Goal: Information Seeking & Learning: Compare options

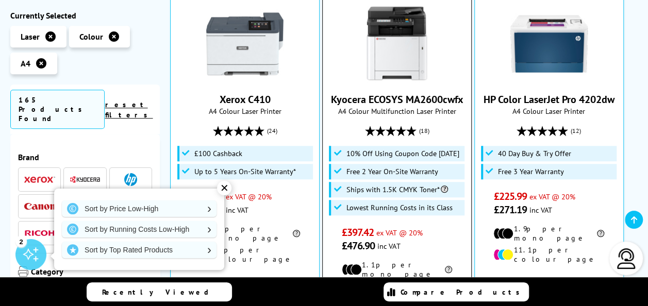
scroll to position [408, 0]
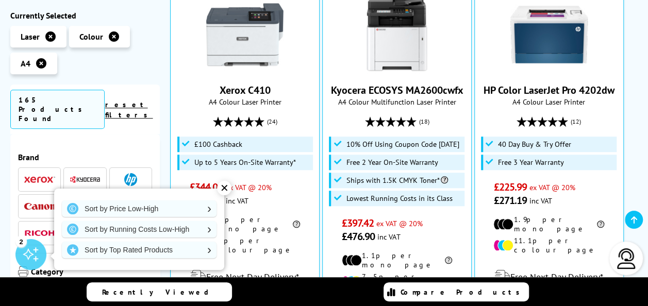
click at [223, 193] on div "✕" at bounding box center [224, 188] width 14 height 14
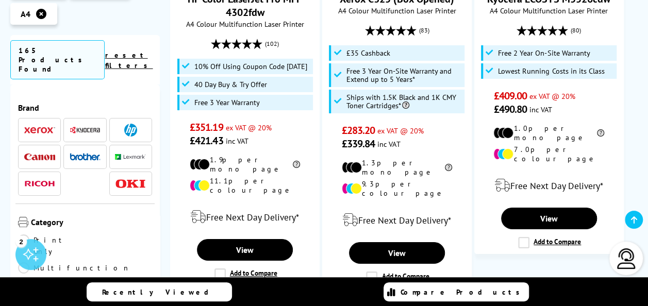
scroll to position [1730, 0]
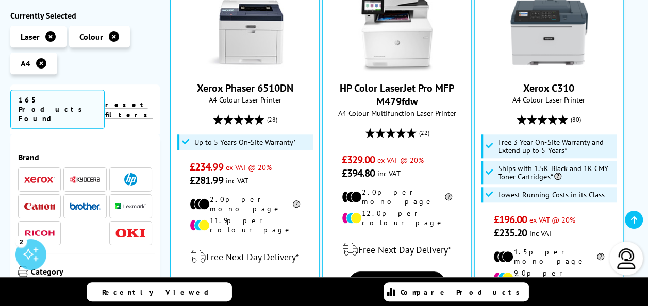
scroll to position [410, 0]
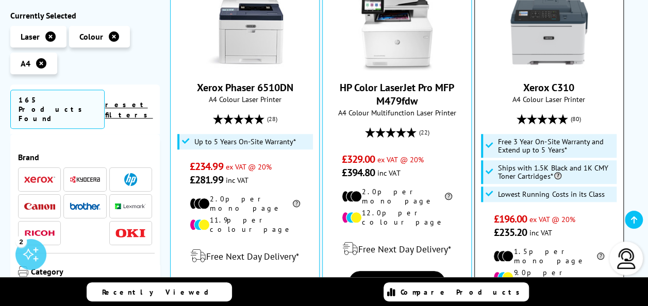
click at [564, 81] on link "Xerox C310" at bounding box center [548, 87] width 51 height 13
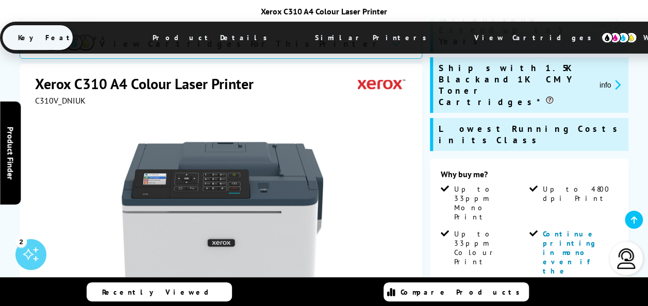
scroll to position [176, 0]
click at [500, 185] on span "Up to 33ppm Mono Print" at bounding box center [491, 203] width 74 height 37
click at [501, 230] on li "Up to 33ppm Colour Print" at bounding box center [483, 294] width 87 height 128
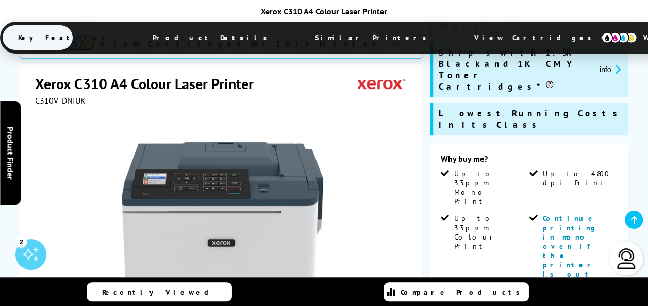
scroll to position [193, 0]
drag, startPoint x: 597, startPoint y: 210, endPoint x: 542, endPoint y: 199, distance: 56.2
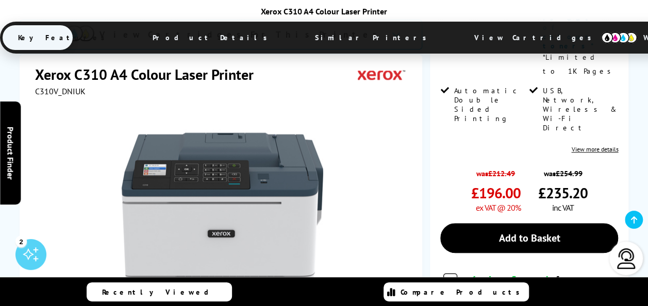
scroll to position [448, 0]
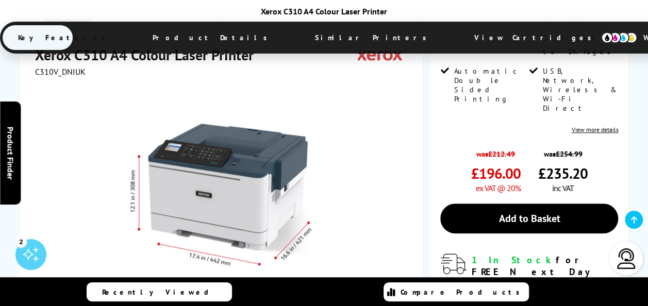
scroll to position [500, 0]
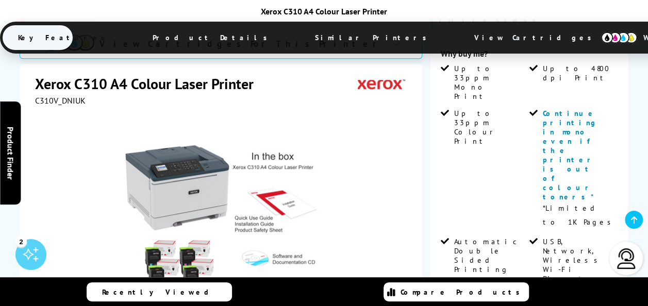
scroll to position [292, 0]
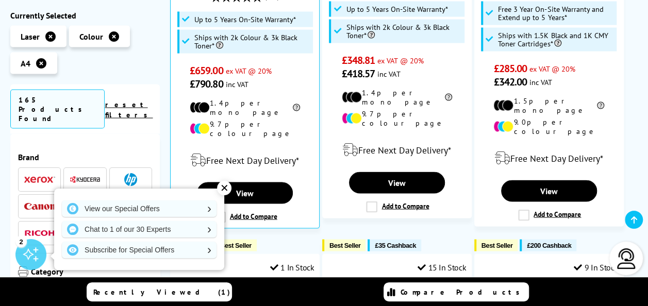
scroll to position [1176, 0]
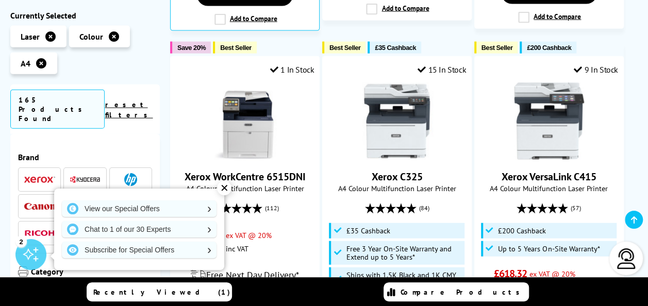
click at [222, 187] on div "✕" at bounding box center [224, 188] width 14 height 14
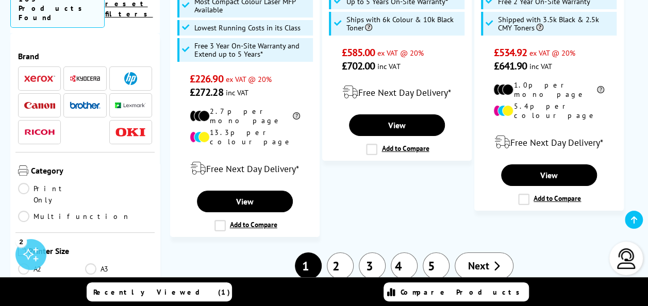
scroll to position [1842, 0]
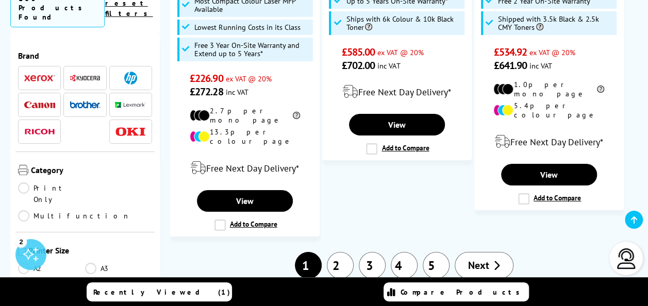
click at [347, 252] on link "2" at bounding box center [340, 265] width 27 height 27
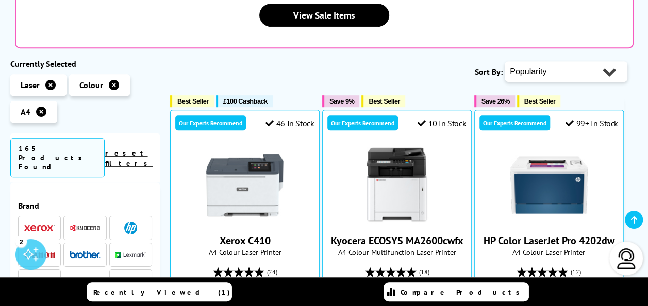
click at [83, 251] on img at bounding box center [85, 254] width 31 height 7
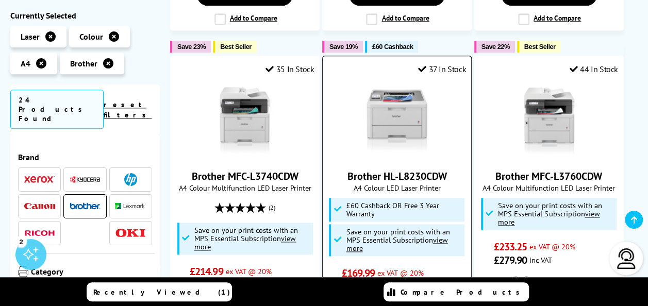
scroll to position [592, 0]
click at [429, 169] on link "Brother HL-L8230CDW" at bounding box center [396, 175] width 99 height 13
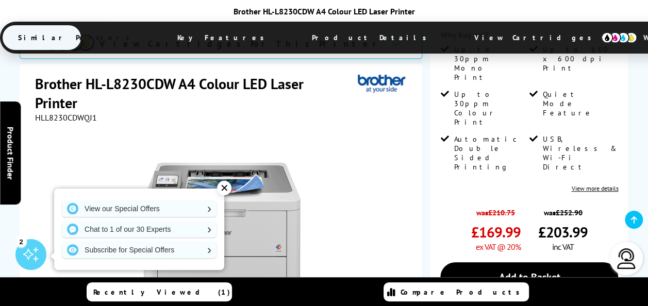
click at [227, 191] on div "✕" at bounding box center [224, 188] width 14 height 14
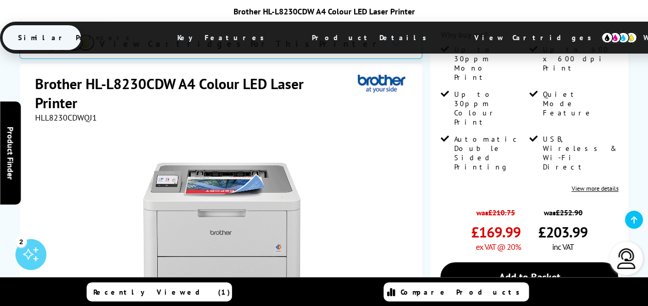
click at [389, 220] on div at bounding box center [222, 239] width 375 height 233
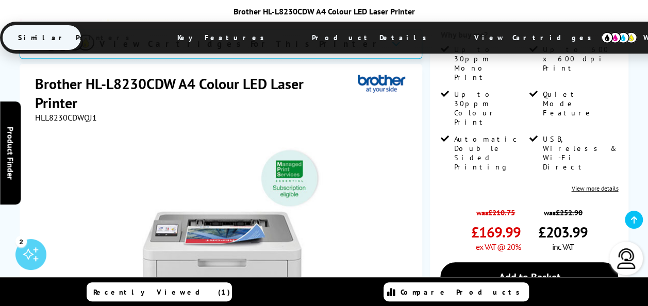
scroll to position [388, 0]
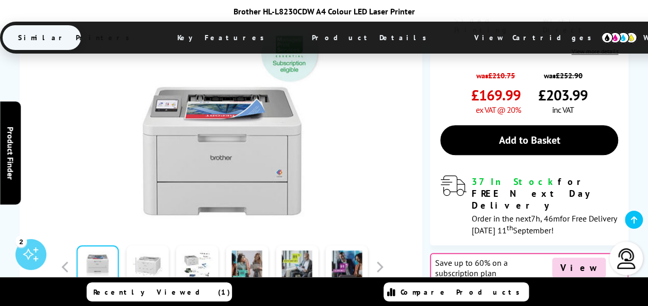
click at [131, 245] on link at bounding box center [147, 267] width 42 height 44
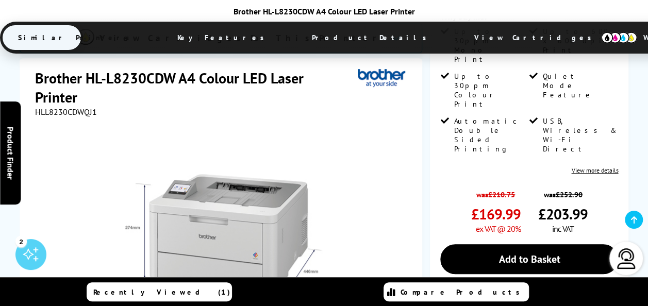
scroll to position [270, 0]
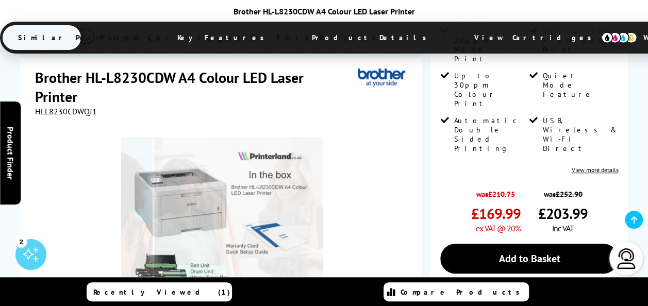
scroll to position [248, 0]
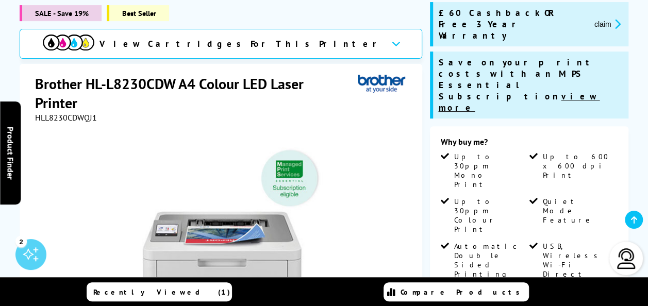
scroll to position [144, 0]
click at [561, 196] on li "Quiet Mode Feature" at bounding box center [572, 218] width 87 height 45
click at [561, 152] on span "Up to 600 x 600 dpi Print" at bounding box center [580, 166] width 74 height 28
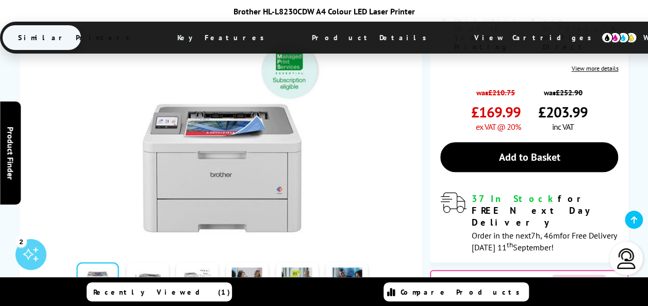
scroll to position [350, 0]
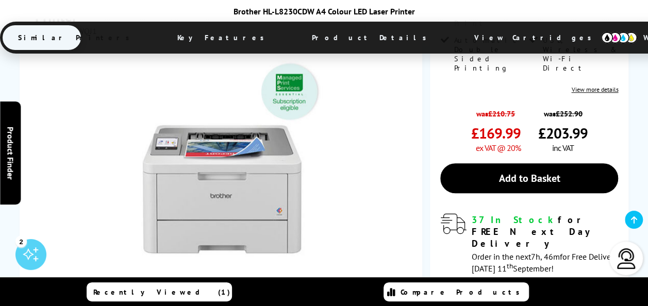
click at [259, 283] on link at bounding box center [247, 305] width 42 height 44
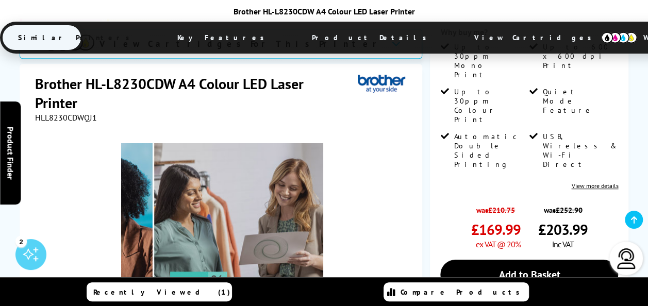
scroll to position [253, 0]
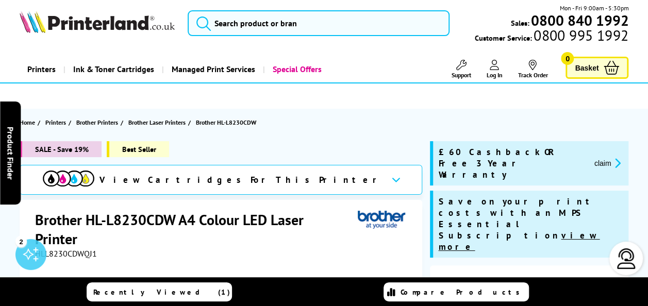
scroll to position [4, 0]
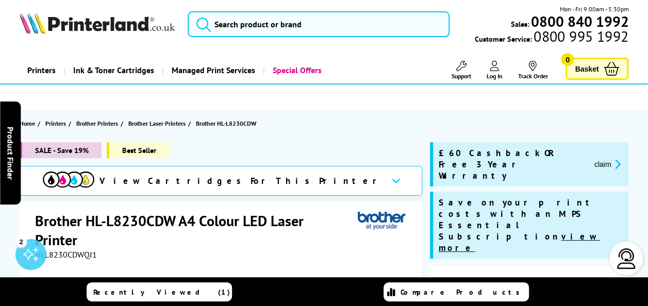
drag, startPoint x: 616, startPoint y: 98, endPoint x: 622, endPoint y: 107, distance: 10.6
click at [622, 107] on div at bounding box center [324, 97] width 648 height 25
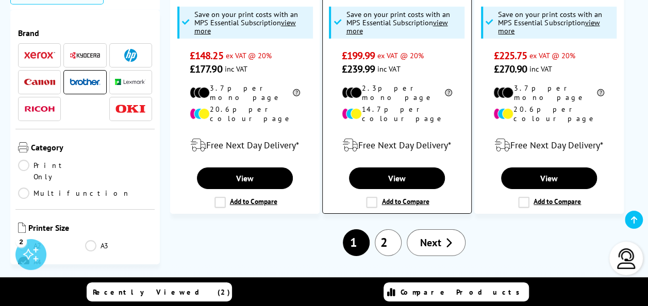
scroll to position [1602, 0]
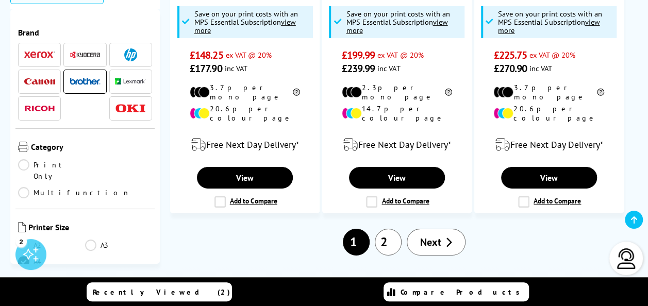
click at [387, 229] on link "2" at bounding box center [388, 242] width 27 height 27
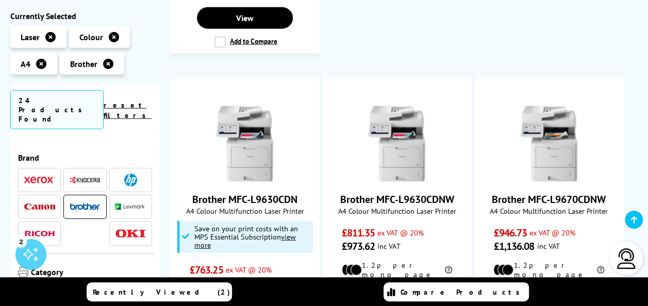
scroll to position [1542, 0]
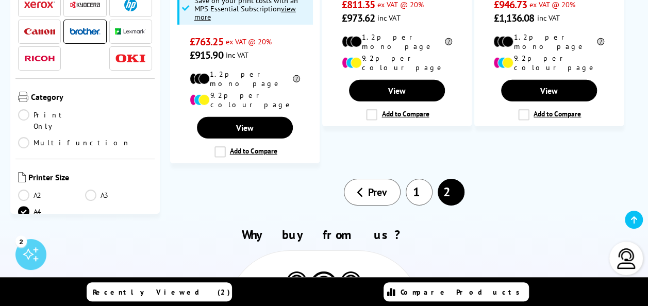
click at [416, 179] on link "1" at bounding box center [419, 192] width 27 height 27
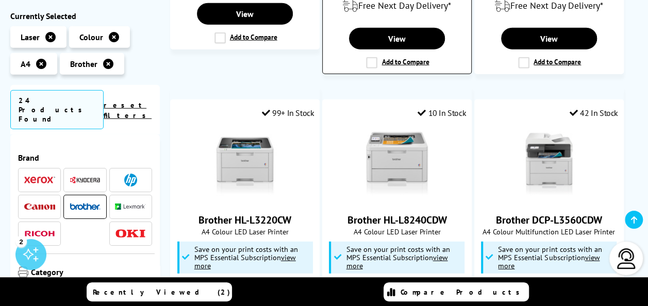
scroll to position [1367, 0]
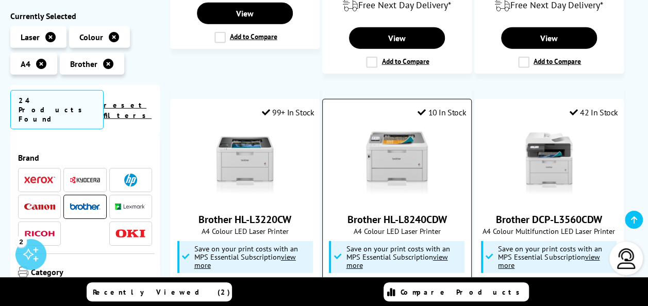
click at [432, 213] on link "Brother HL-L8240CDW" at bounding box center [396, 219] width 99 height 13
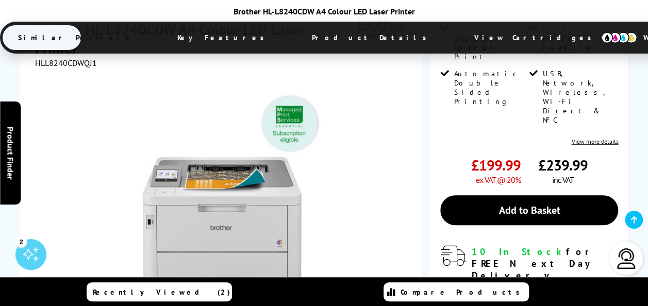
scroll to position [99, 0]
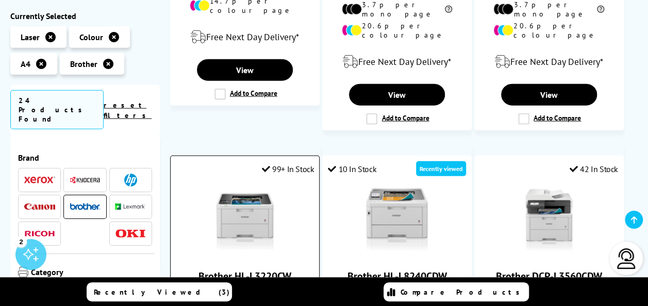
scroll to position [1368, 0]
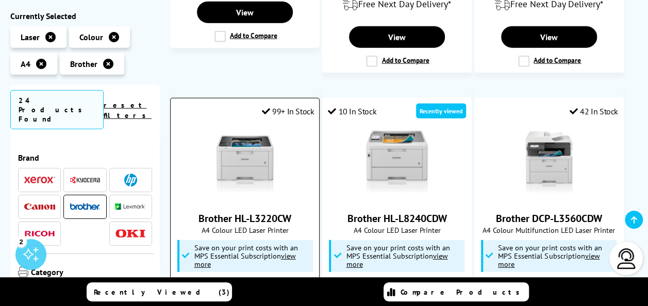
click at [280, 212] on link "Brother HL-L3220CW" at bounding box center [244, 218] width 93 height 13
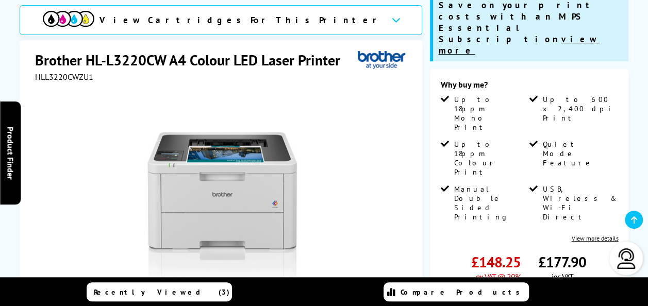
scroll to position [145, 0]
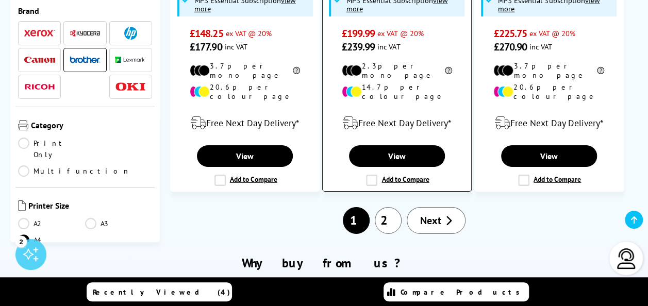
scroll to position [1627, 0]
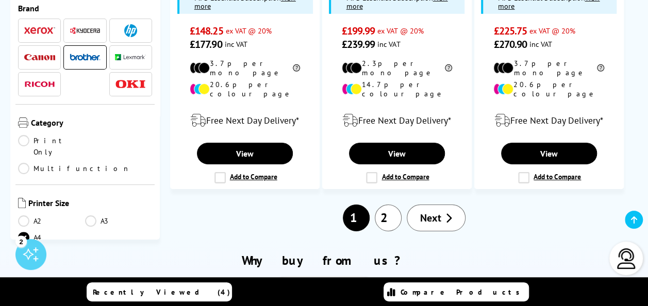
click at [398, 205] on link "2" at bounding box center [388, 218] width 27 height 27
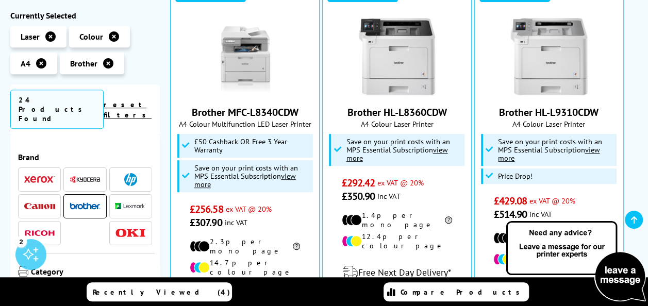
scroll to position [240, 0]
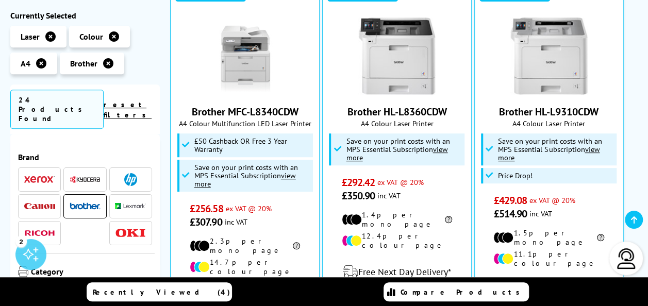
click at [380, 182] on span "ex VAT @ 20%" at bounding box center [400, 182] width 46 height 10
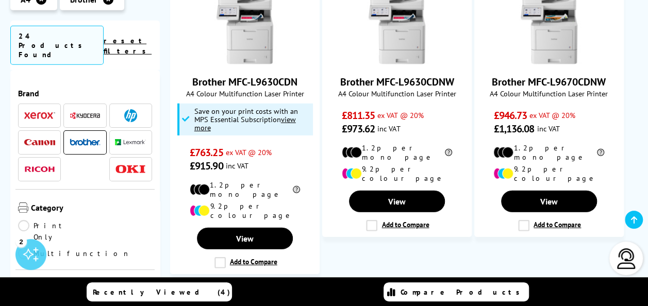
scroll to position [1485, 0]
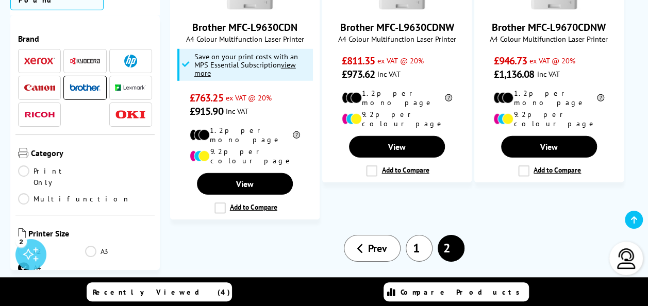
click at [427, 235] on link "1" at bounding box center [419, 248] width 27 height 27
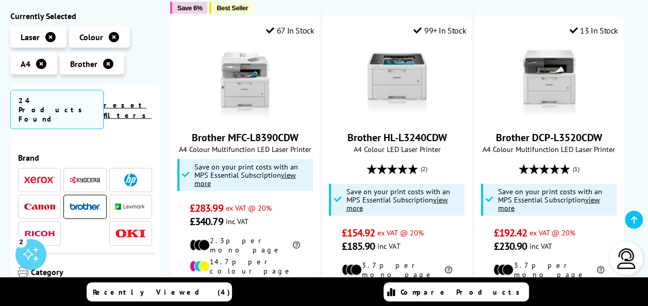
scroll to position [1049, 0]
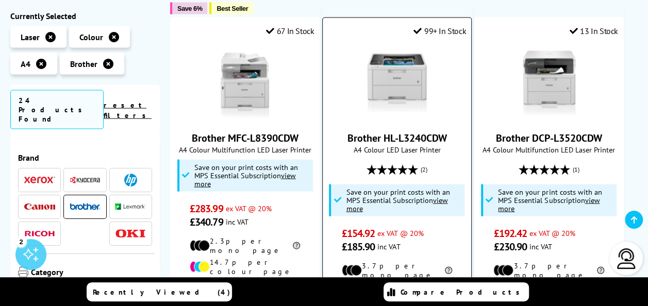
click at [426, 131] on link "Brother HL-L3240CDW" at bounding box center [396, 137] width 99 height 13
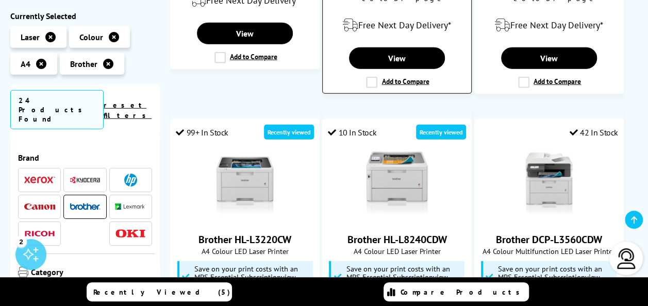
scroll to position [1431, 0]
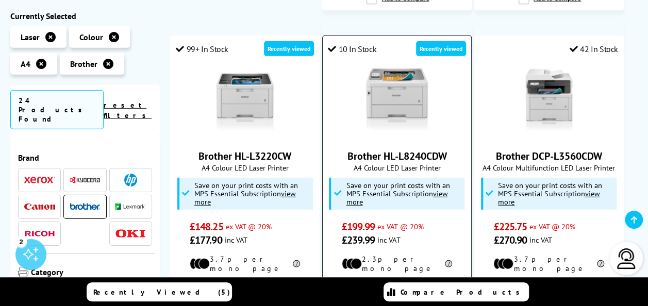
click at [415, 149] on link "Brother HL-L8240CDW" at bounding box center [396, 155] width 99 height 13
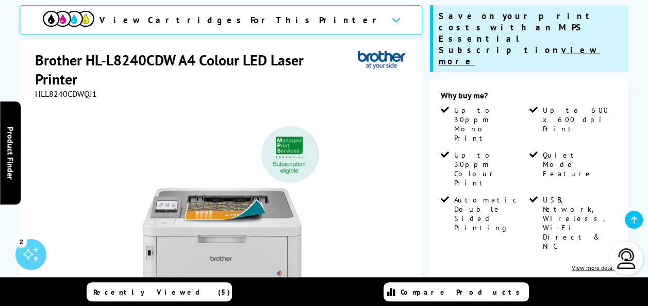
scroll to position [101, 0]
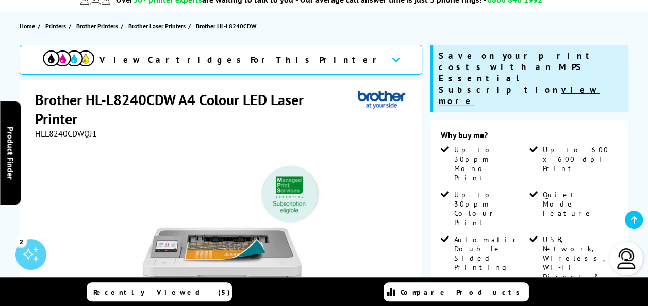
click at [598, 204] on div "Why buy me? Up to 30ppm Mono Print Up to 600 x 600 dpi Print Up to 30ppm Colour…" at bounding box center [529, 301] width 198 height 362
click at [604, 304] on link "View more details" at bounding box center [594, 308] width 47 height 8
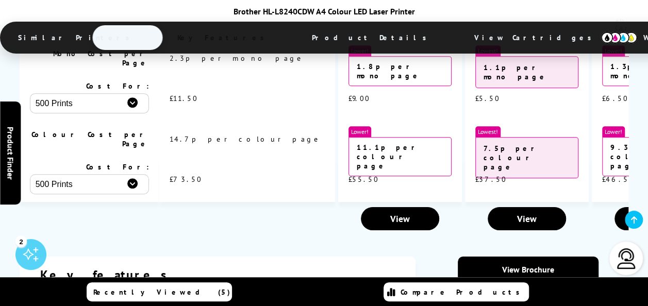
scroll to position [1827, 0]
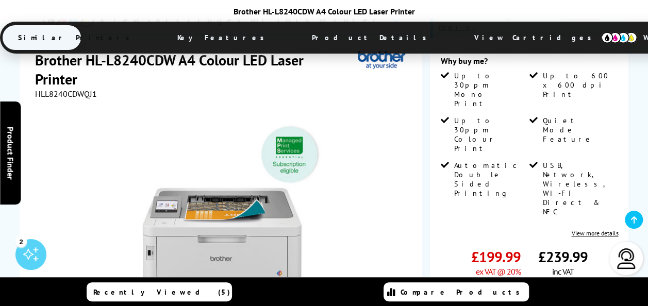
scroll to position [203, 0]
